Goal: Information Seeking & Learning: Learn about a topic

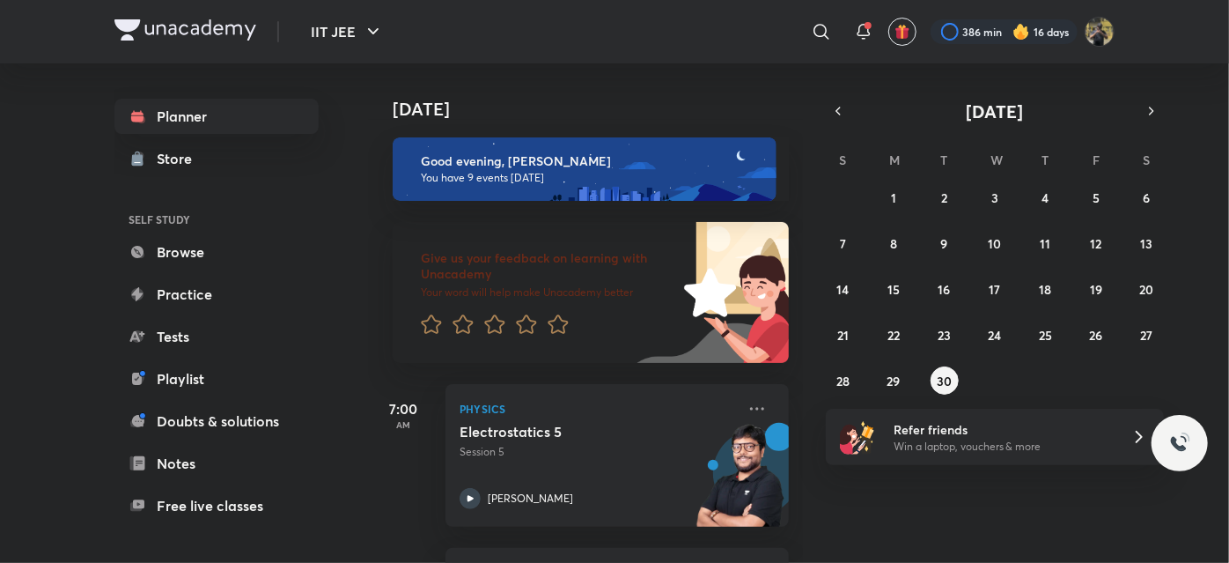
scroll to position [1299, 0]
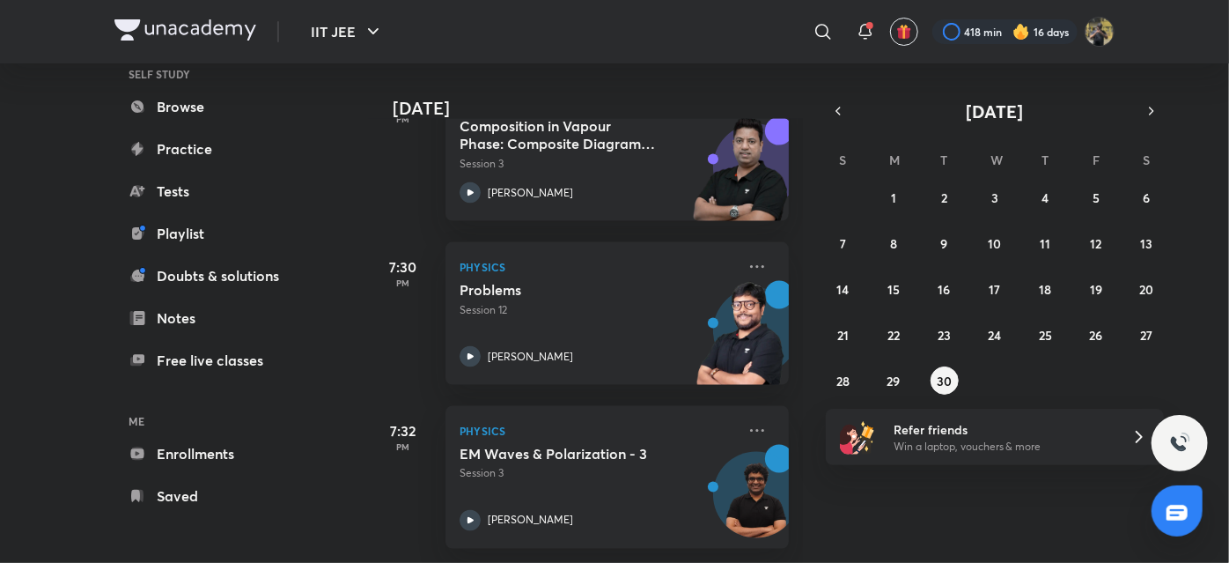
scroll to position [1299, 0]
click at [747, 422] on icon at bounding box center [757, 430] width 21 height 21
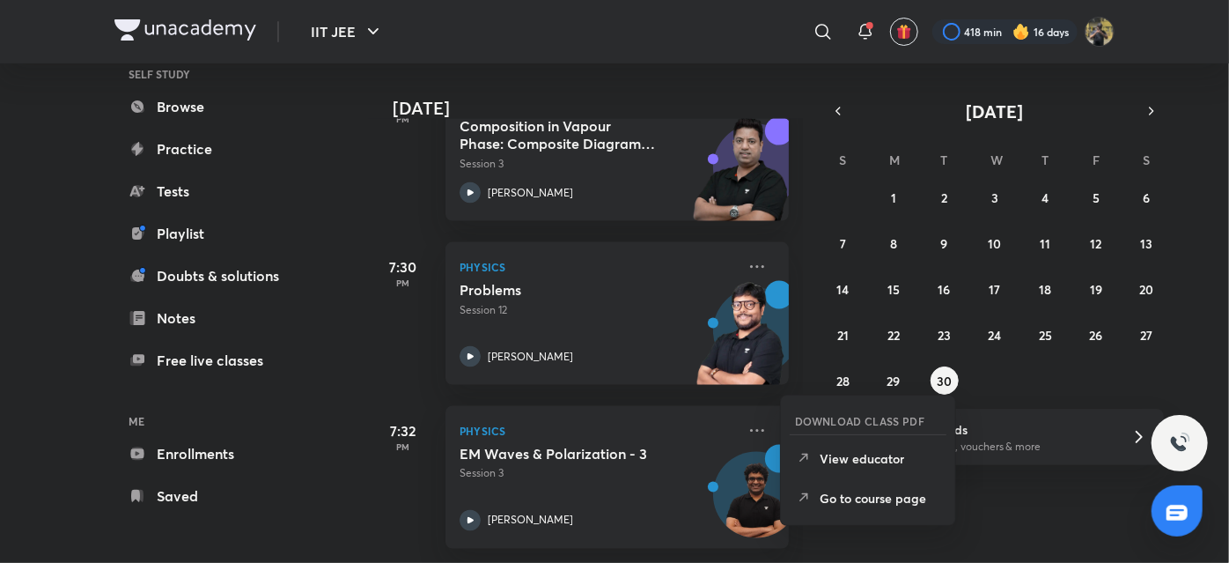
click at [909, 544] on div "Today Good evening, KRISH You have 9 events today Give us your feedback on lear…" at bounding box center [796, 312] width 857 height 499
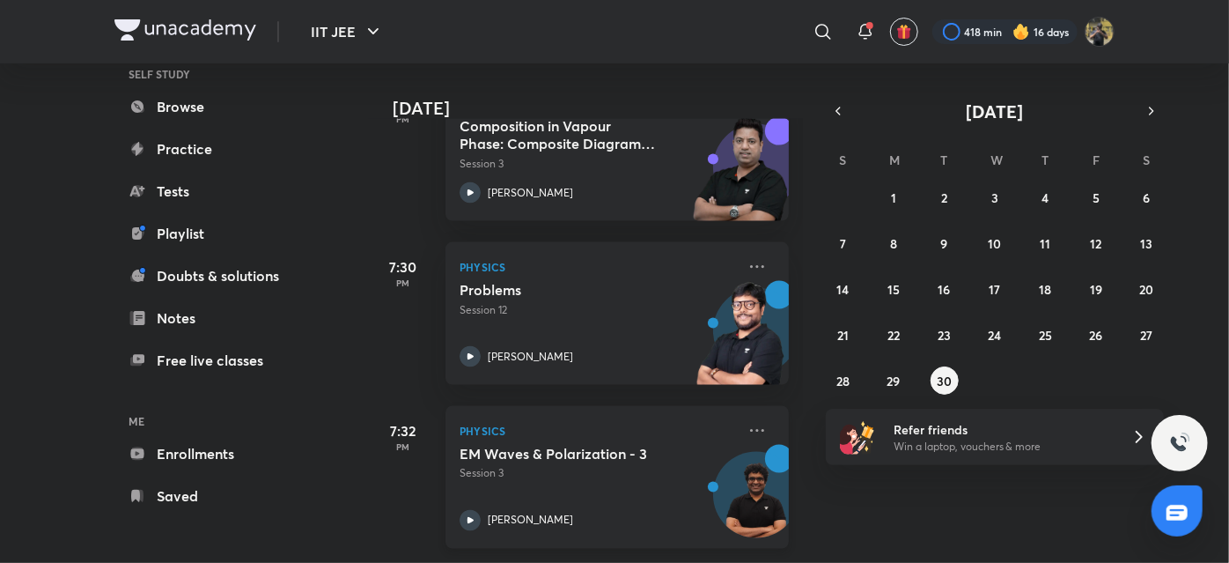
click at [690, 445] on div "EM Waves & Polarization - 3 Session 3" at bounding box center [598, 463] width 276 height 37
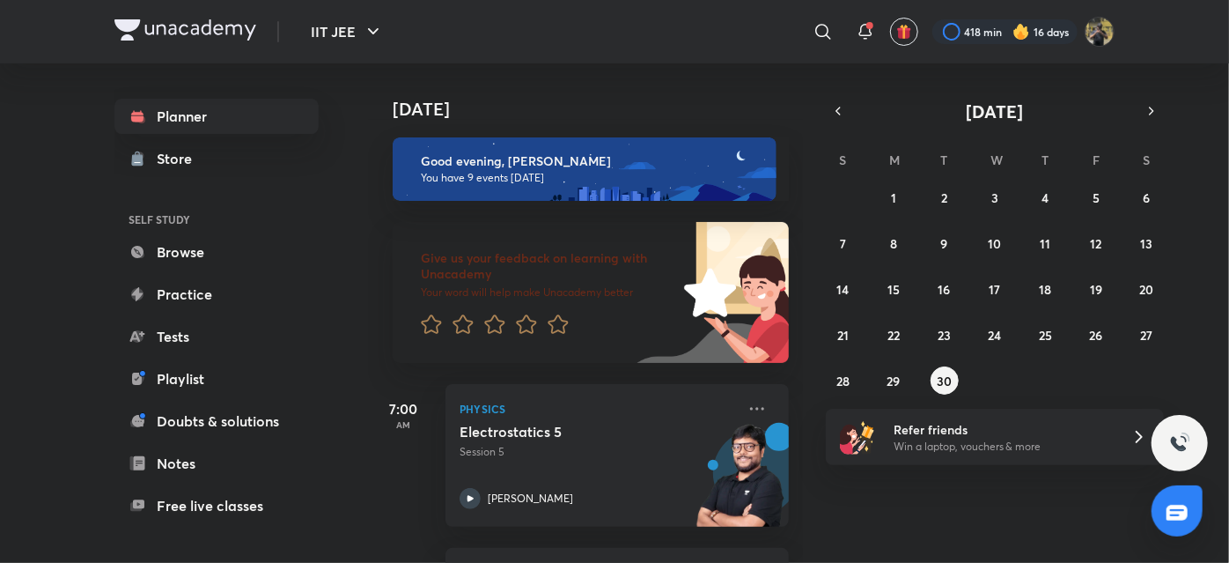
click at [159, 27] on img at bounding box center [185, 29] width 142 height 21
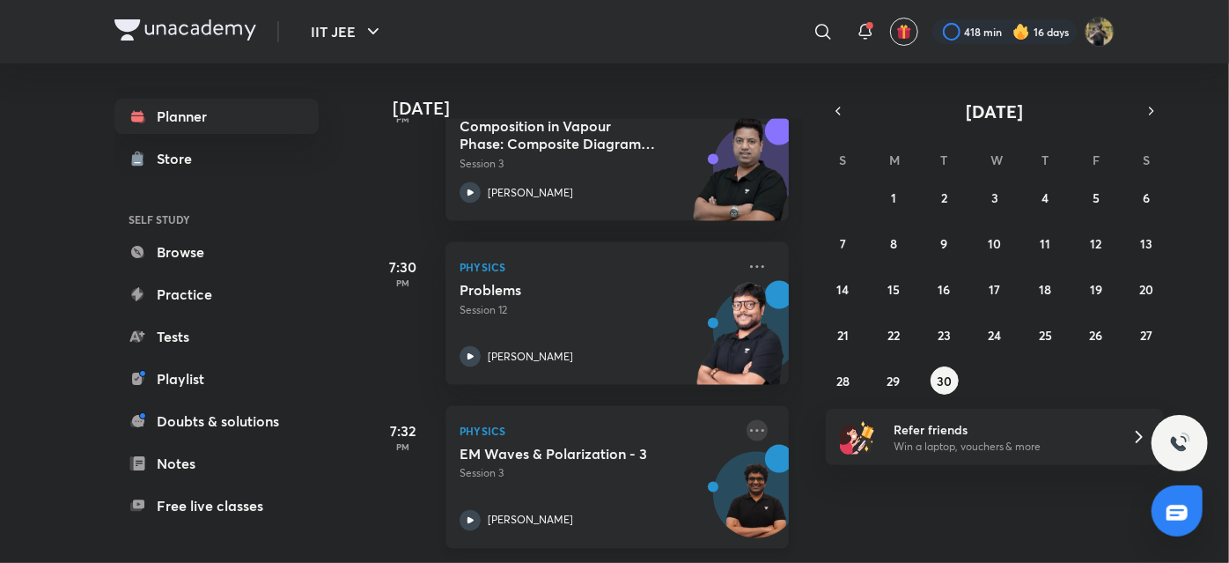
click at [747, 420] on icon at bounding box center [757, 430] width 21 height 21
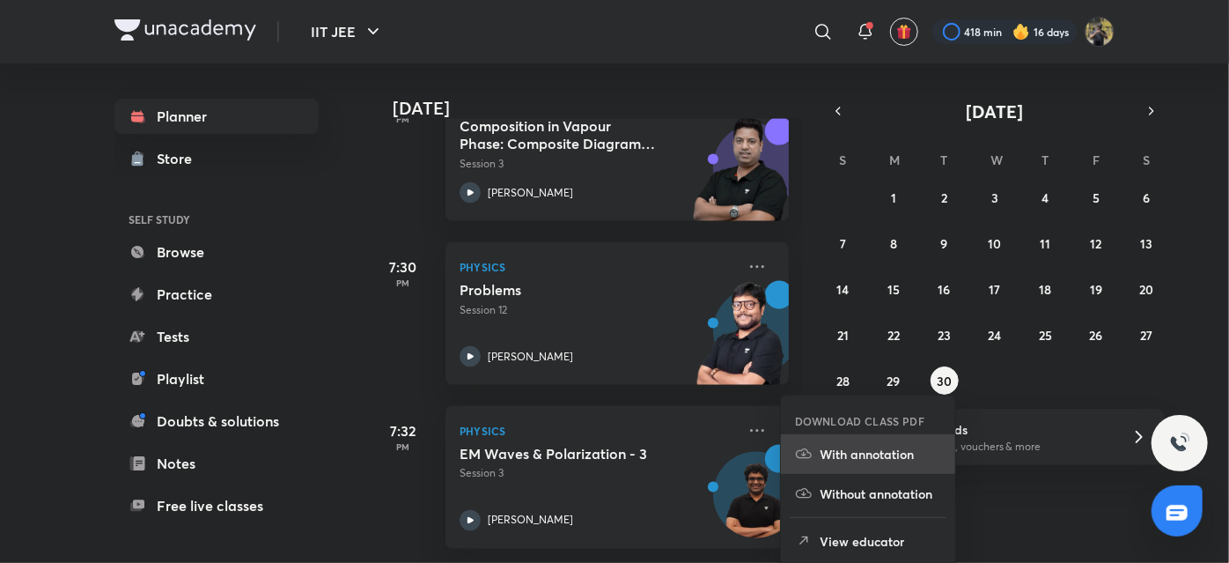
click at [858, 467] on li "With annotation" at bounding box center [868, 454] width 174 height 40
